Goal: Information Seeking & Learning: Check status

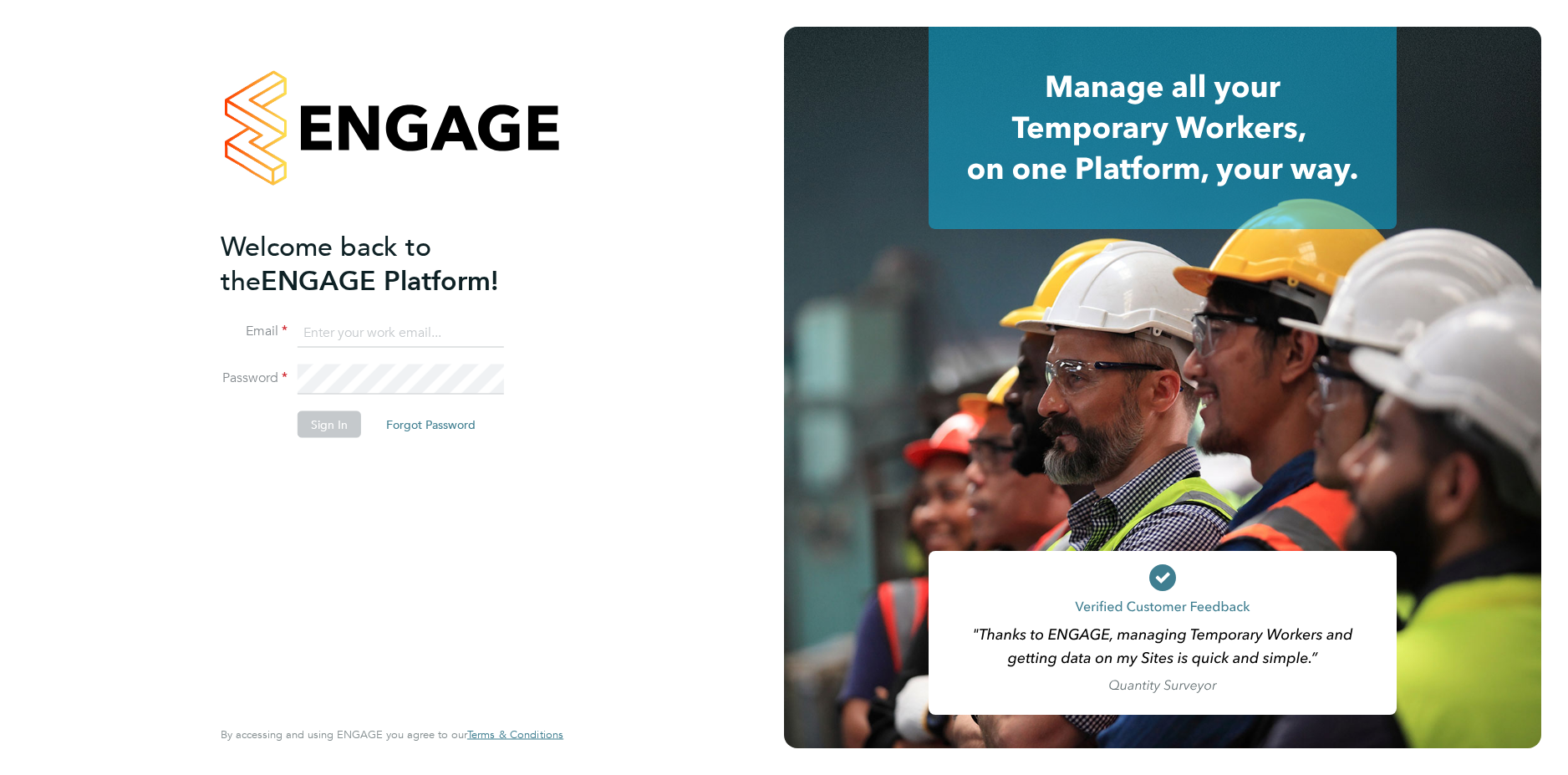
type input "[PERSON_NAME][EMAIL_ADDRESS][PERSON_NAME][DOMAIN_NAME]"
click at [322, 424] on button "Sign In" at bounding box center [329, 424] width 64 height 27
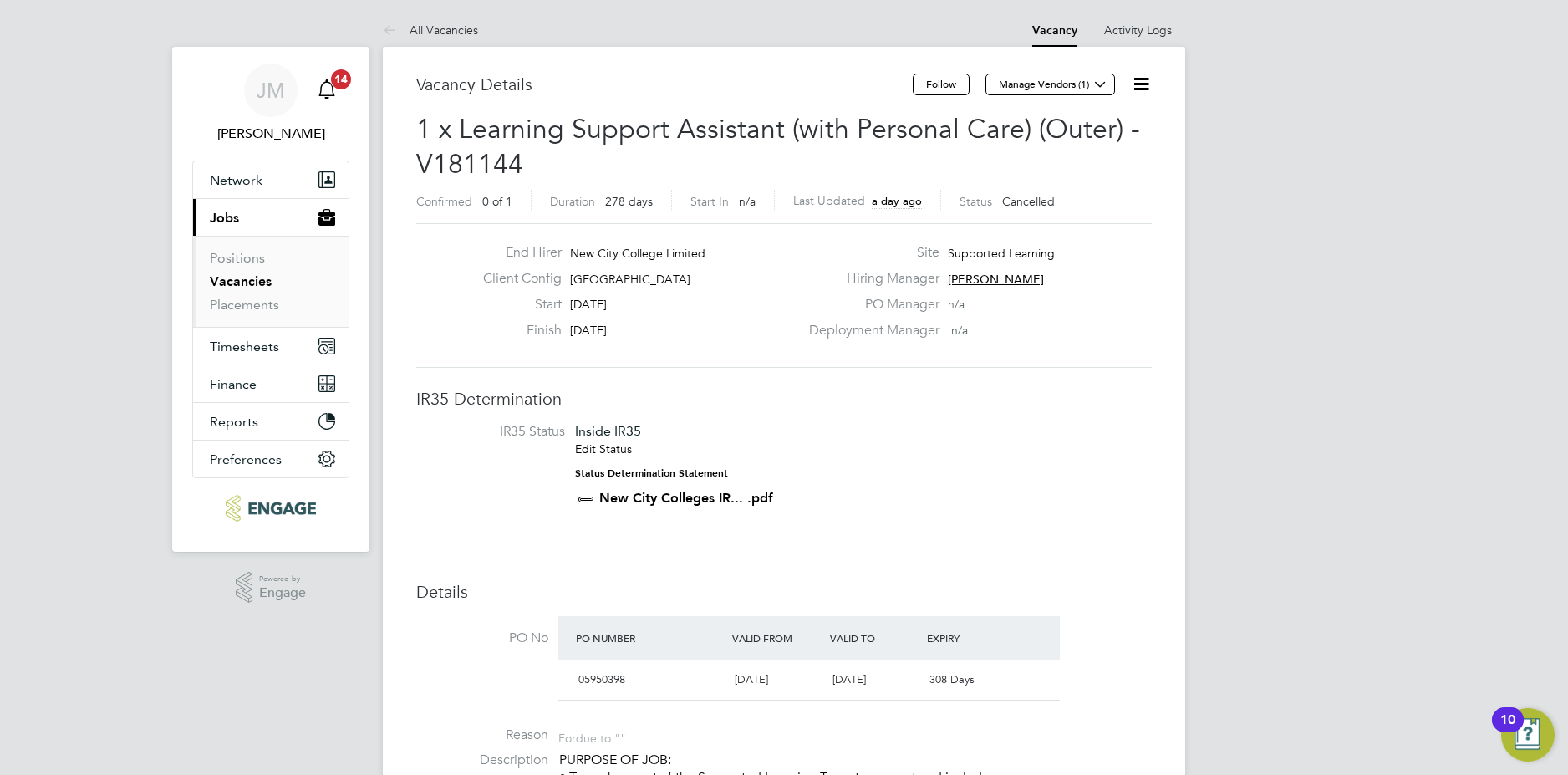
click at [333, 85] on span "14" at bounding box center [341, 80] width 20 height 20
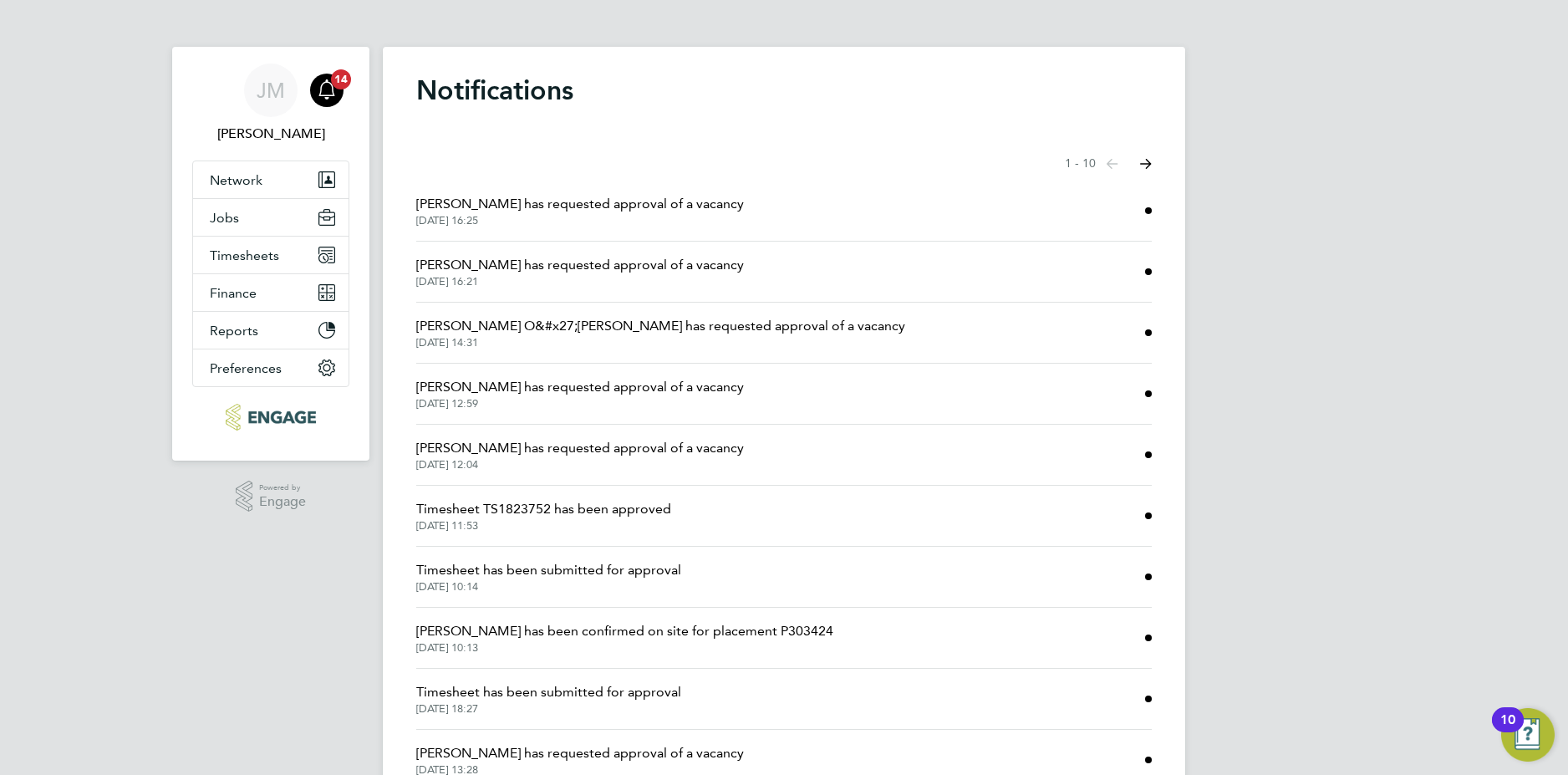
click at [684, 211] on span "[PERSON_NAME] has requested approval of a vacancy" at bounding box center [580, 204] width 328 height 20
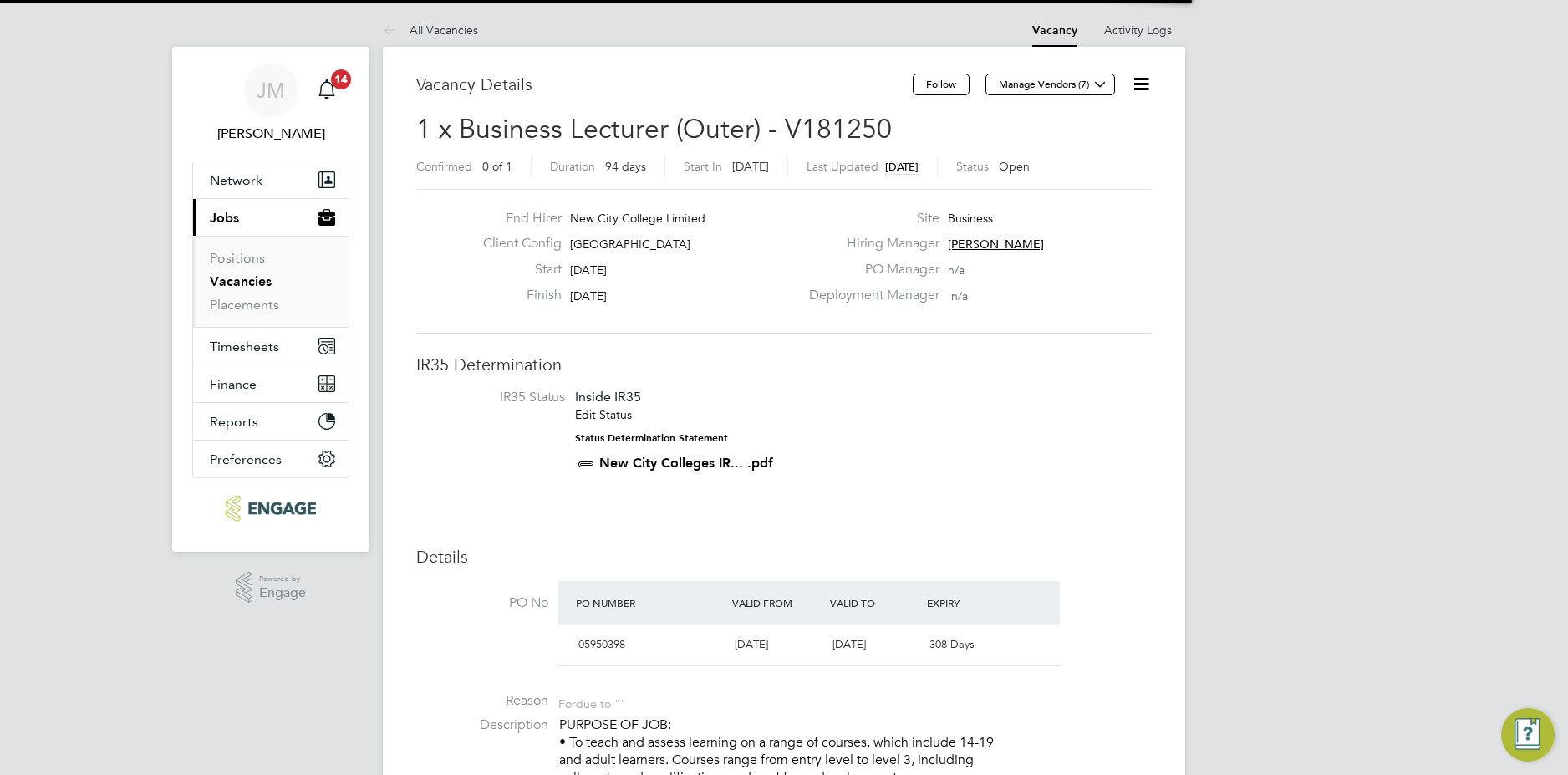
scroll to position [49, 117]
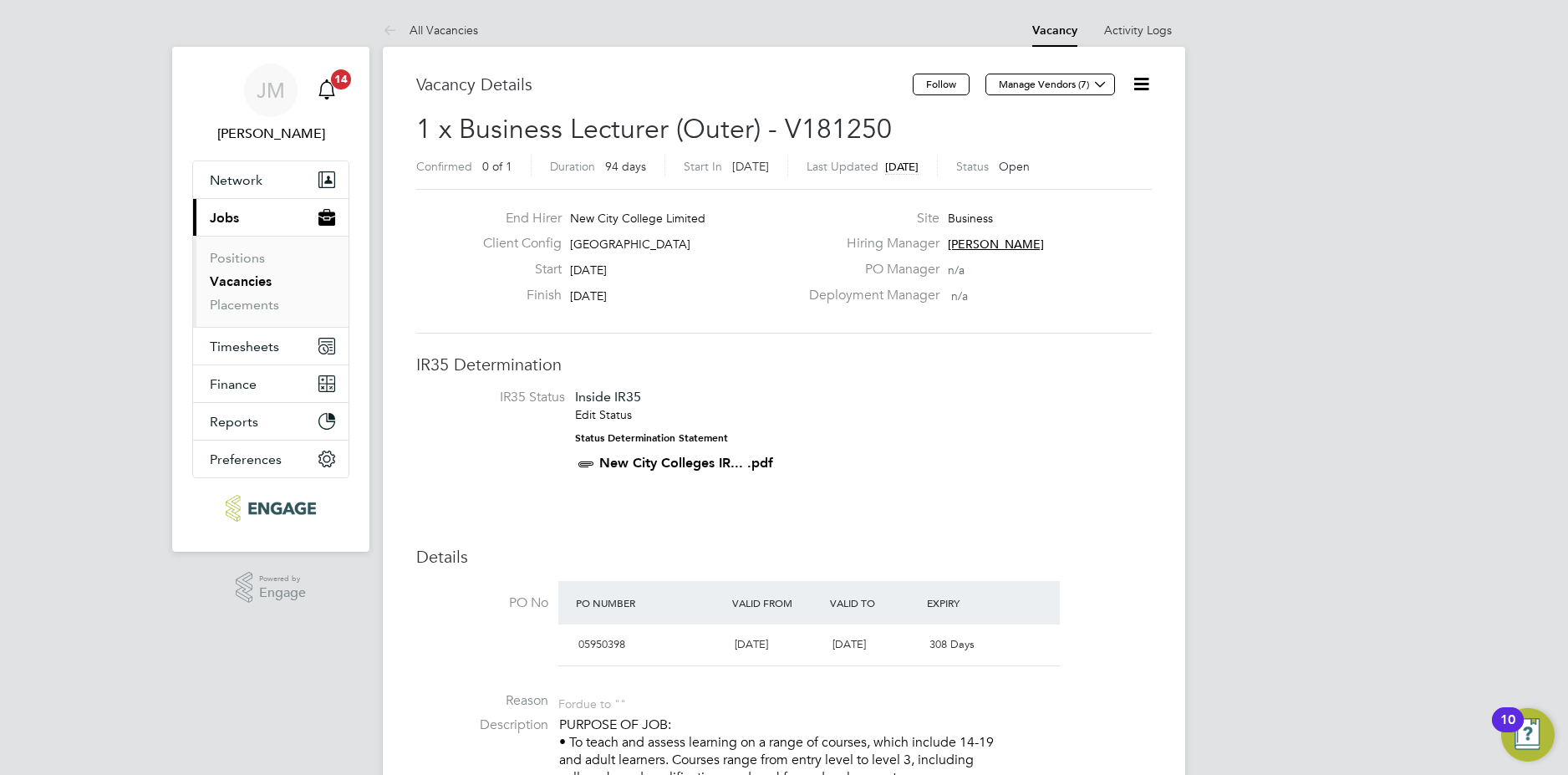
click at [336, 82] on span "14" at bounding box center [341, 80] width 20 height 20
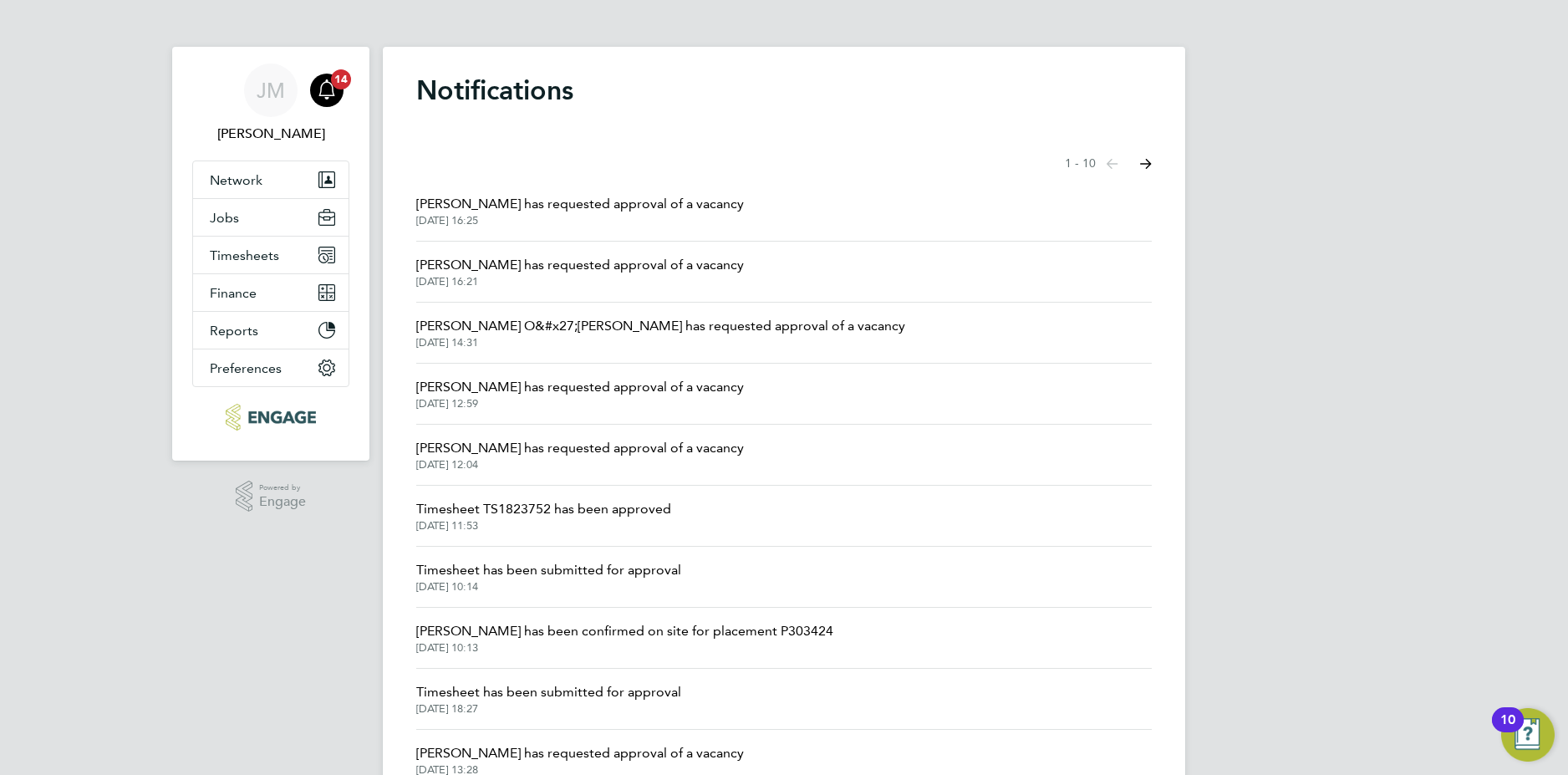
click at [524, 276] on span "[DATE] 16:21" at bounding box center [580, 282] width 328 height 14
